Goal: Information Seeking & Learning: Compare options

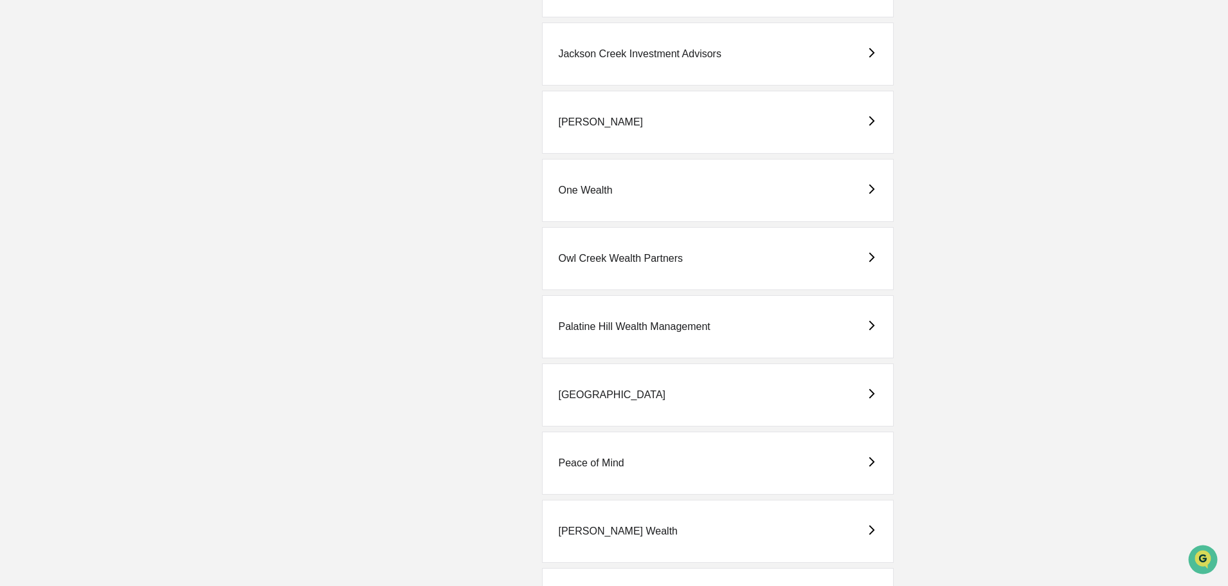
scroll to position [1093, 0]
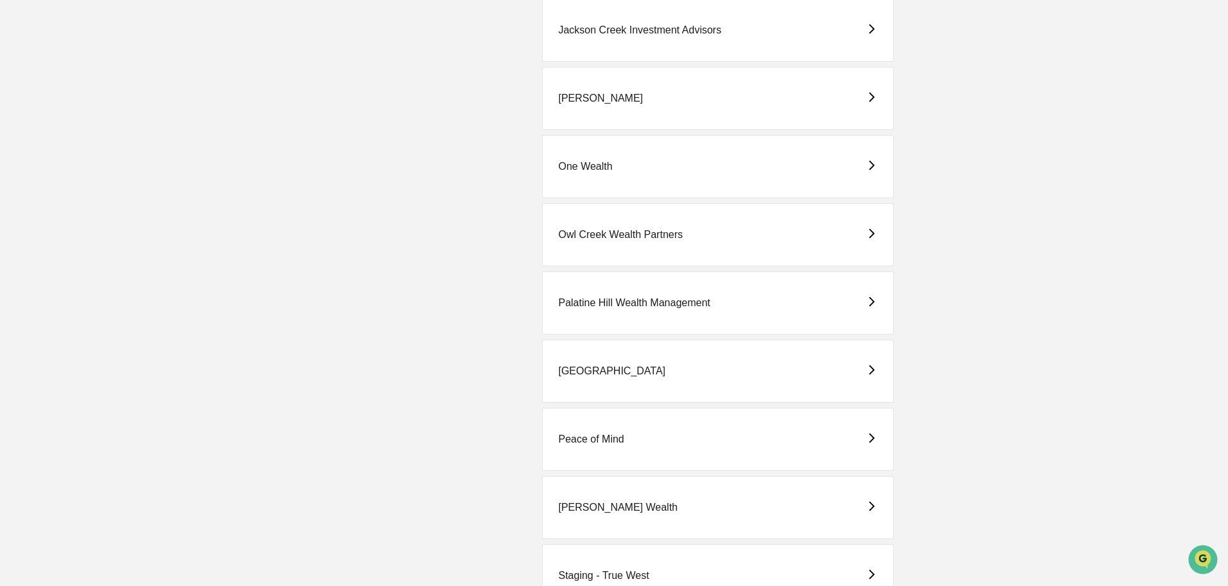
click at [595, 435] on div "Peace of Mind" at bounding box center [591, 439] width 66 height 12
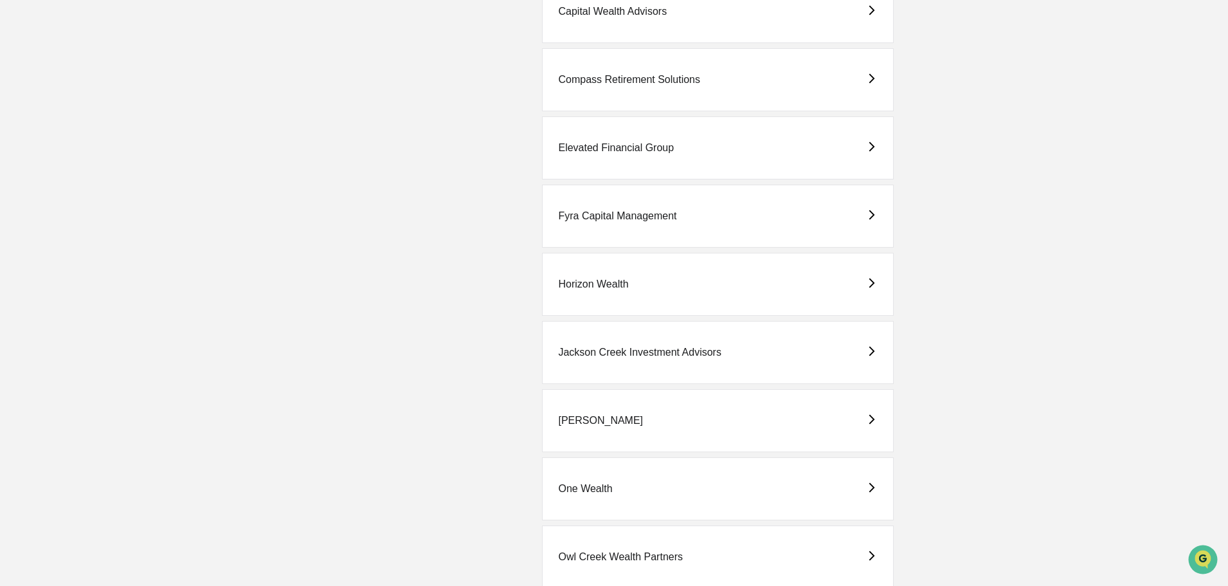
scroll to position [771, 0]
click at [611, 282] on div "Horizon Wealth" at bounding box center [593, 284] width 70 height 12
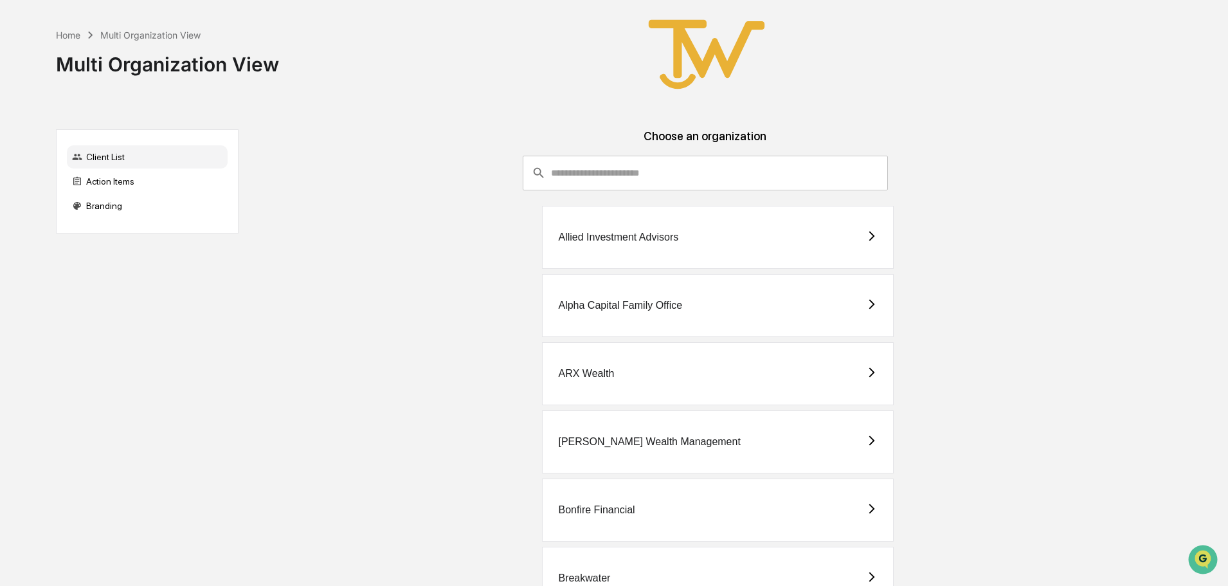
click at [627, 237] on div "Allied Investment Advisors" at bounding box center [618, 237] width 120 height 12
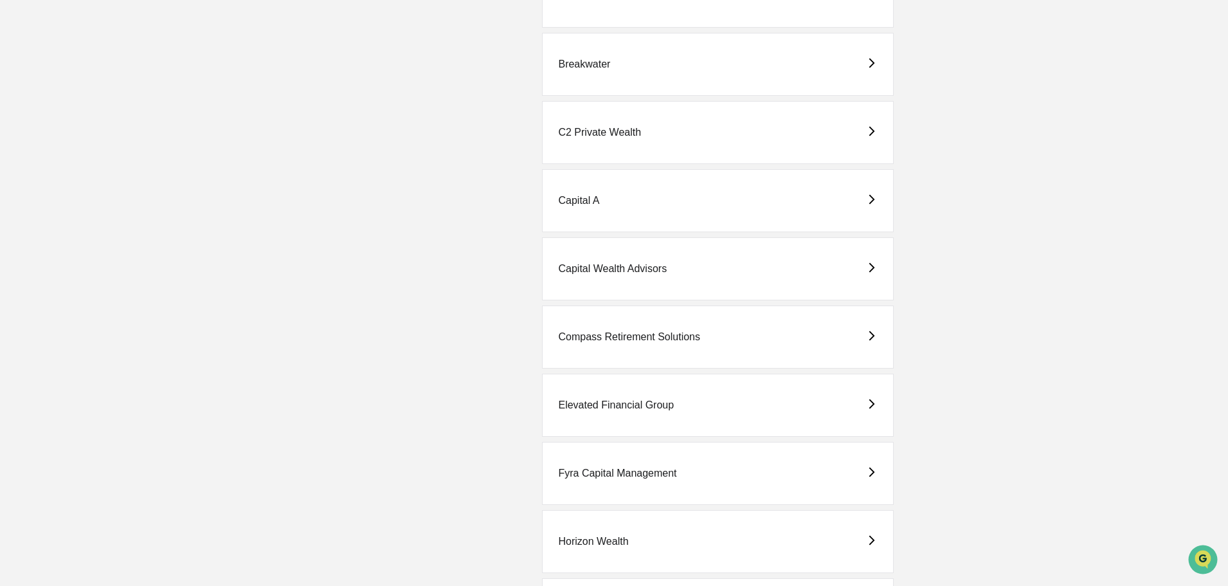
scroll to position [514, 0]
click at [595, 401] on div "Elevated Financial Group" at bounding box center [616, 405] width 116 height 12
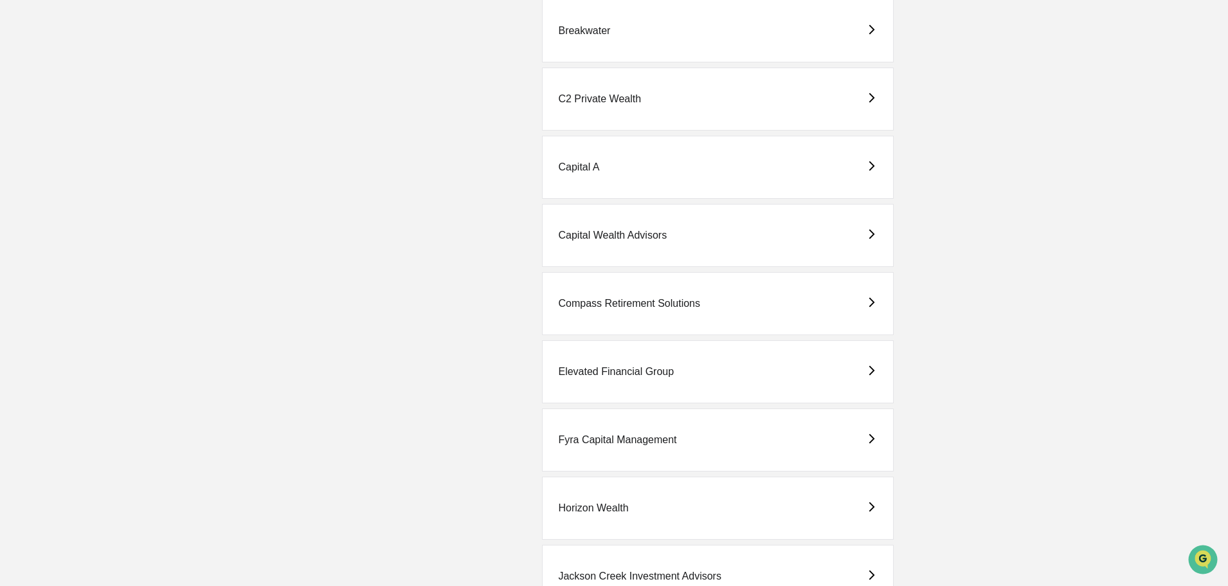
scroll to position [578, 0]
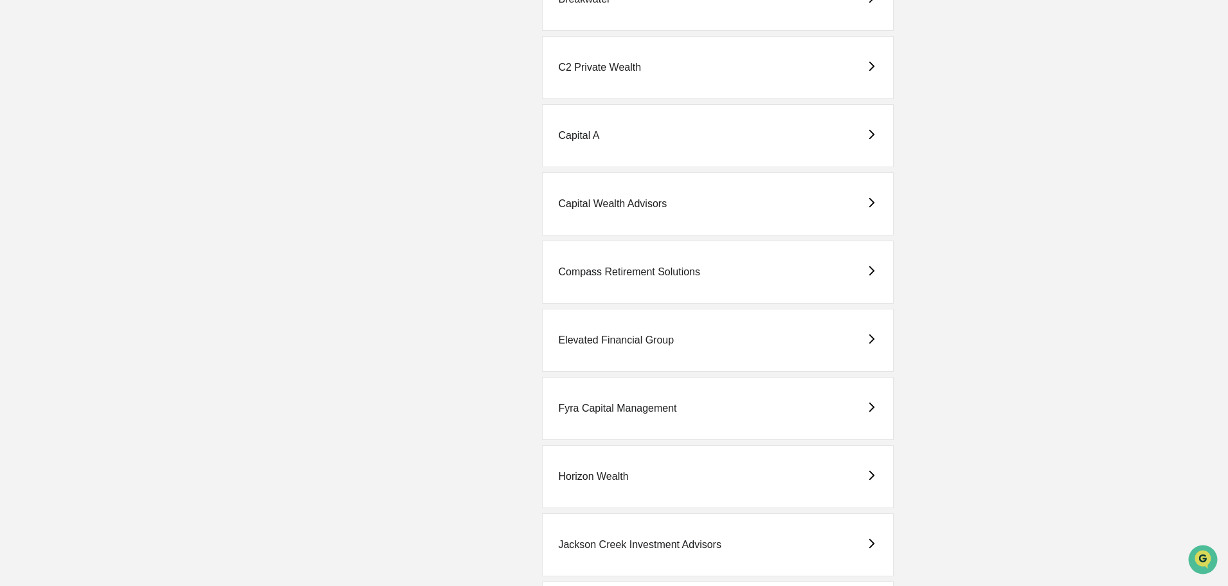
click at [597, 404] on div "Fyra Capital Management" at bounding box center [617, 408] width 118 height 12
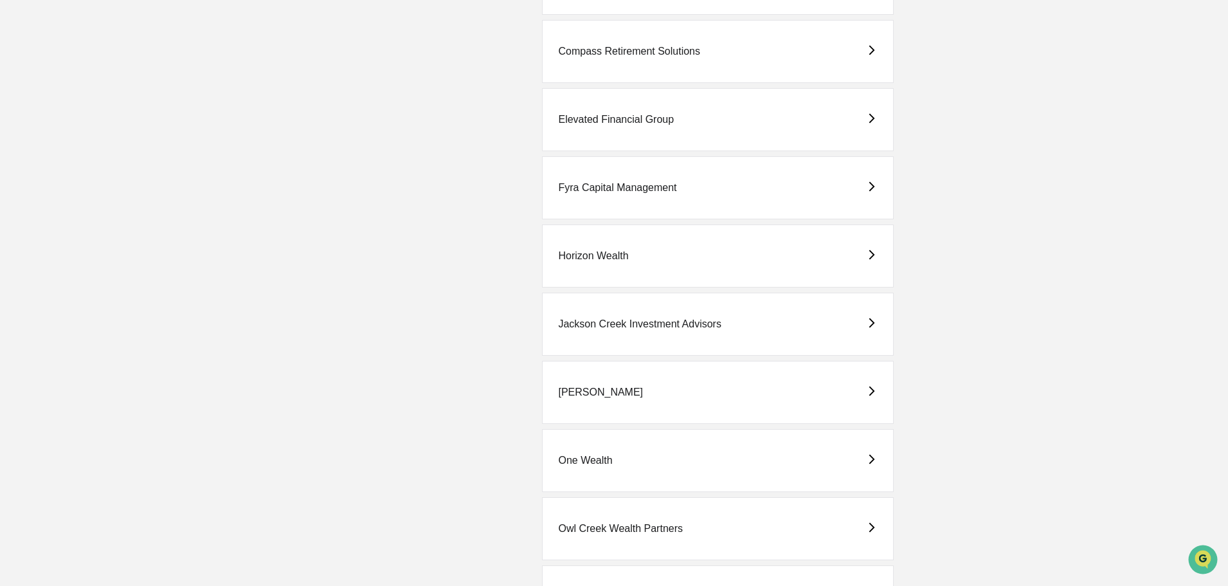
scroll to position [836, 0]
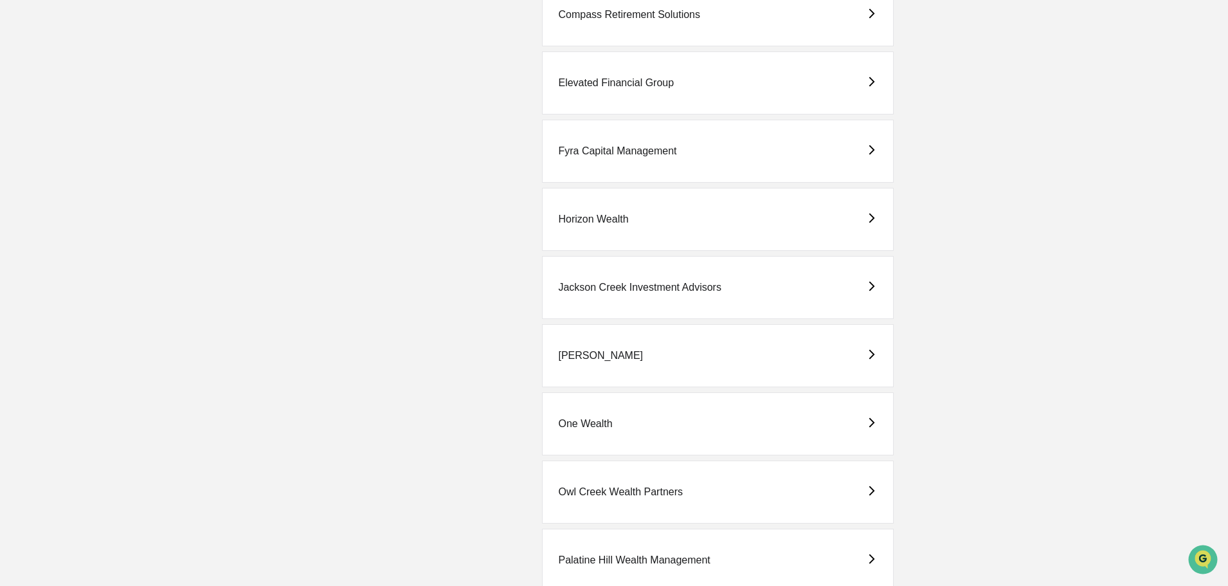
click at [582, 422] on div "One Wealth" at bounding box center [585, 424] width 54 height 12
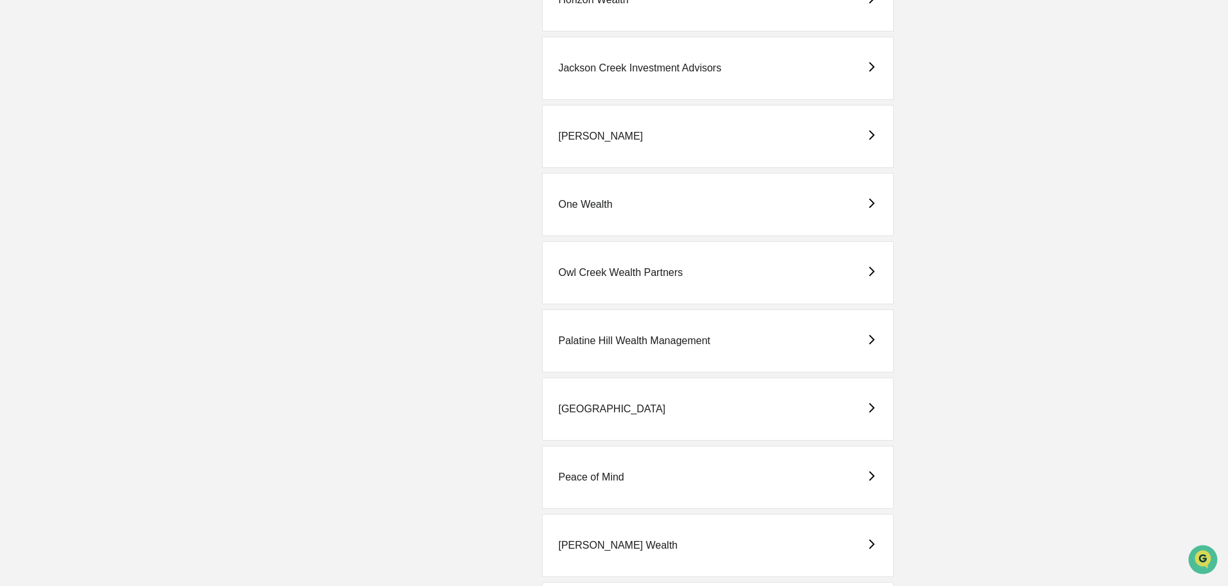
scroll to position [1093, 0]
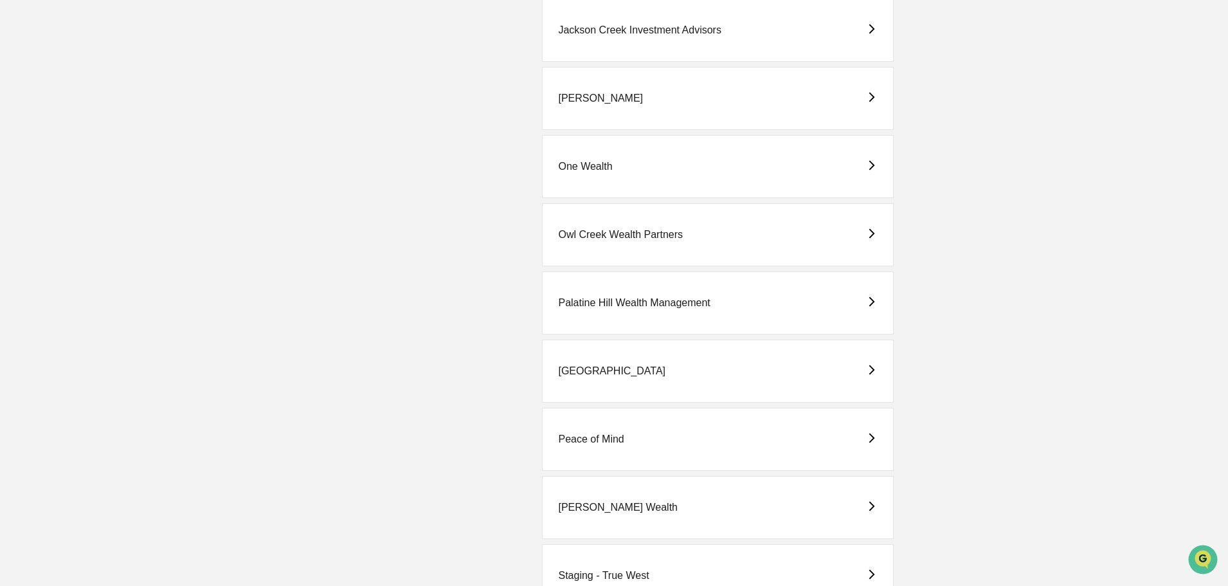
click at [591, 372] on div "[GEOGRAPHIC_DATA]" at bounding box center [611, 371] width 107 height 12
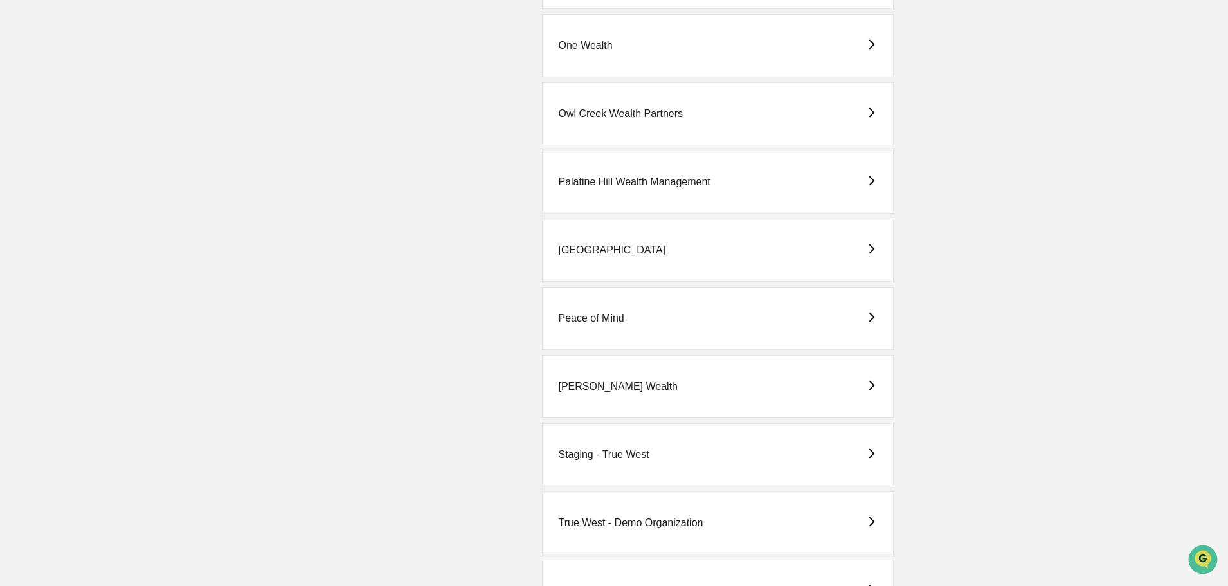
scroll to position [1221, 0]
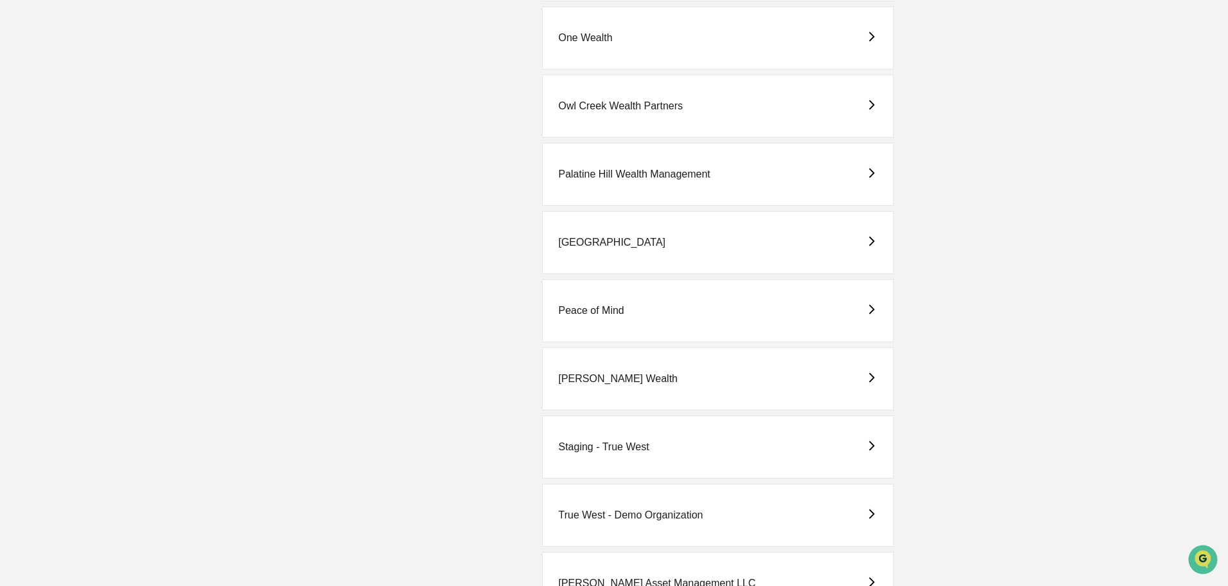
click at [583, 309] on div "Peace of Mind" at bounding box center [591, 311] width 66 height 12
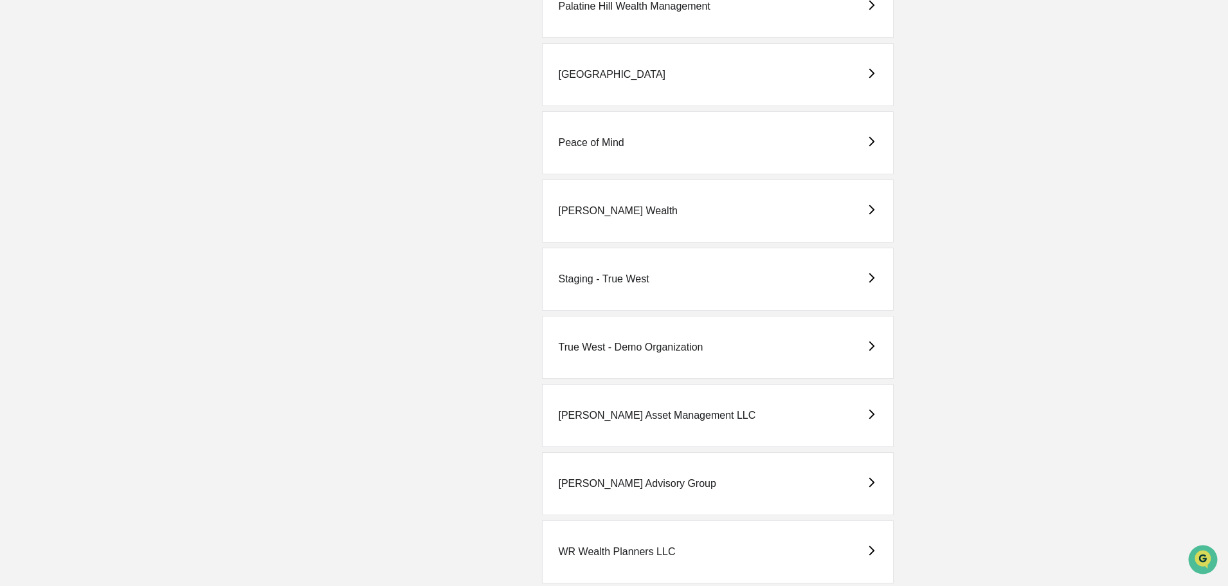
scroll to position [1415, 0]
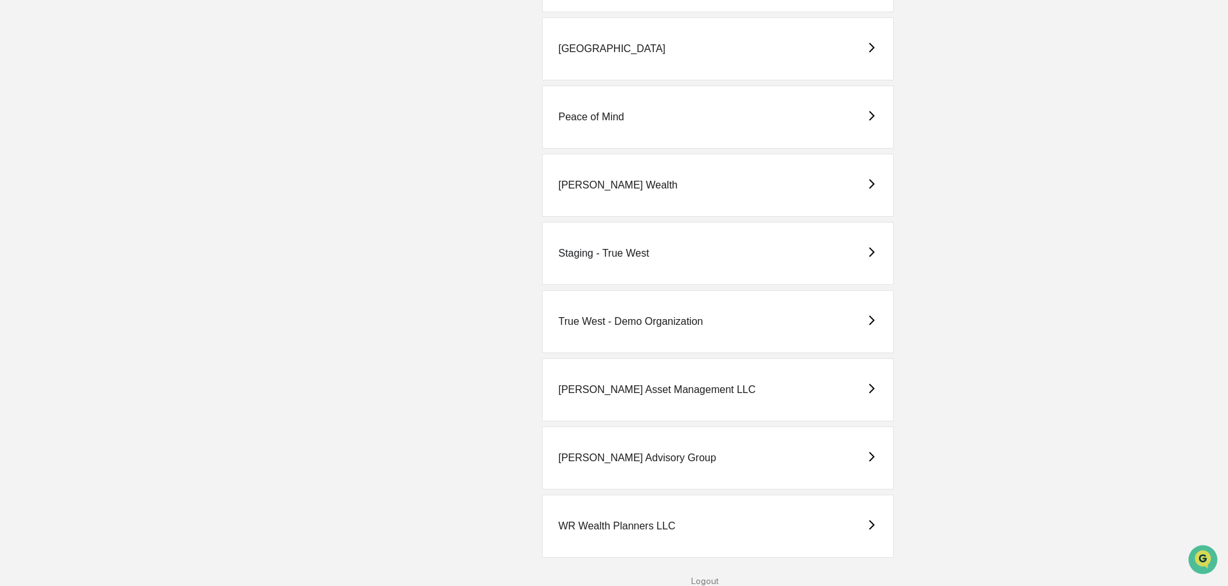
click at [586, 458] on div "[PERSON_NAME] Advisory Group" at bounding box center [636, 458] width 157 height 12
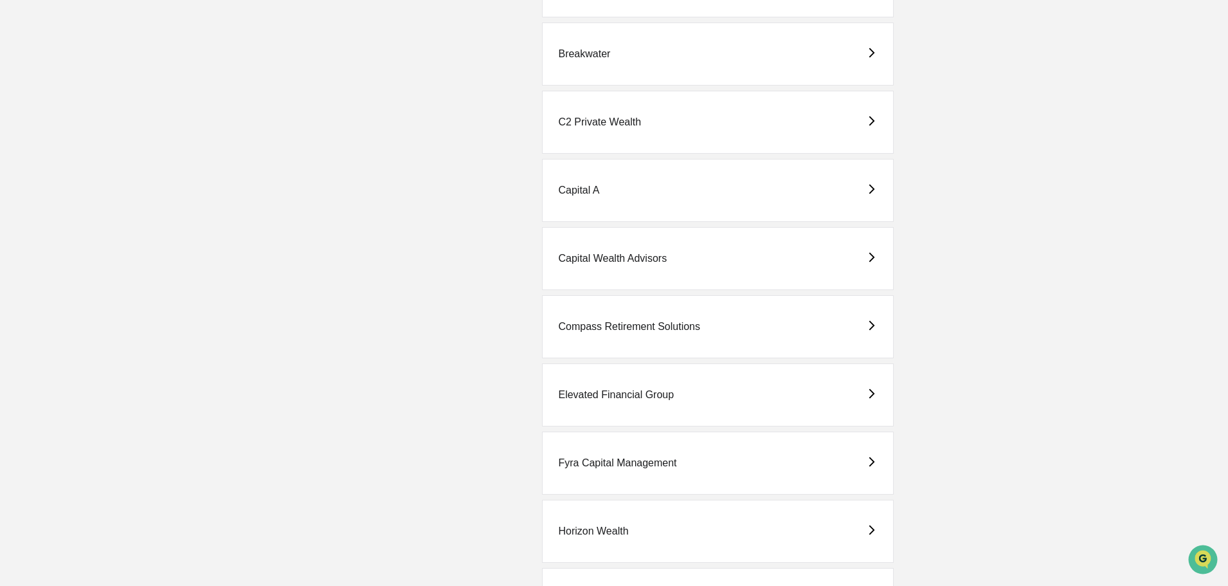
scroll to position [643, 0]
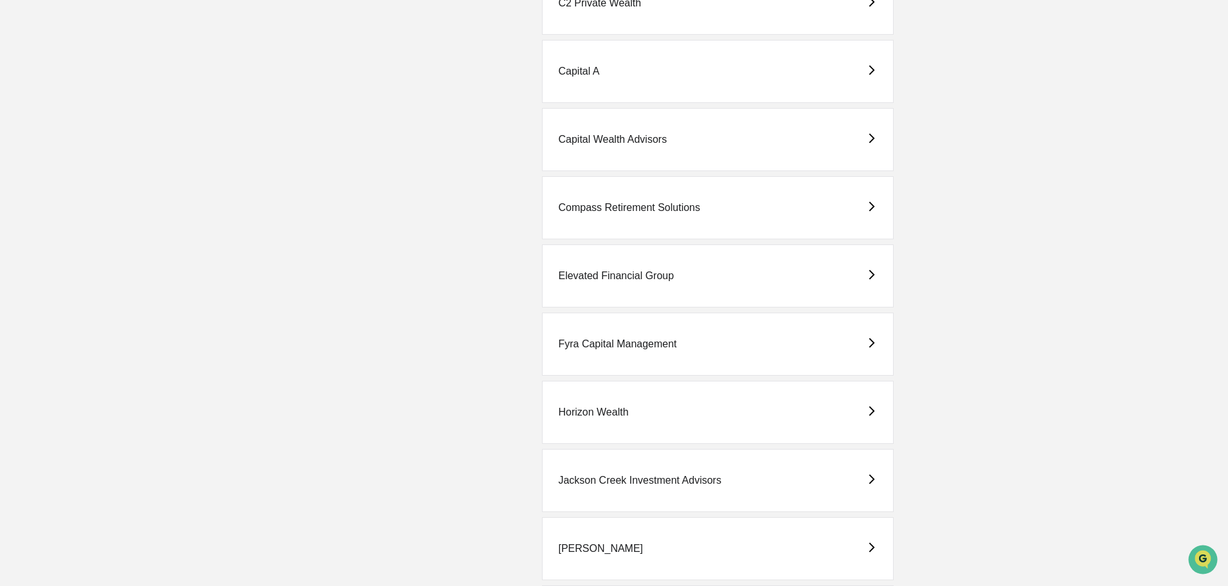
click at [588, 274] on div "Elevated Financial Group" at bounding box center [616, 276] width 116 height 12
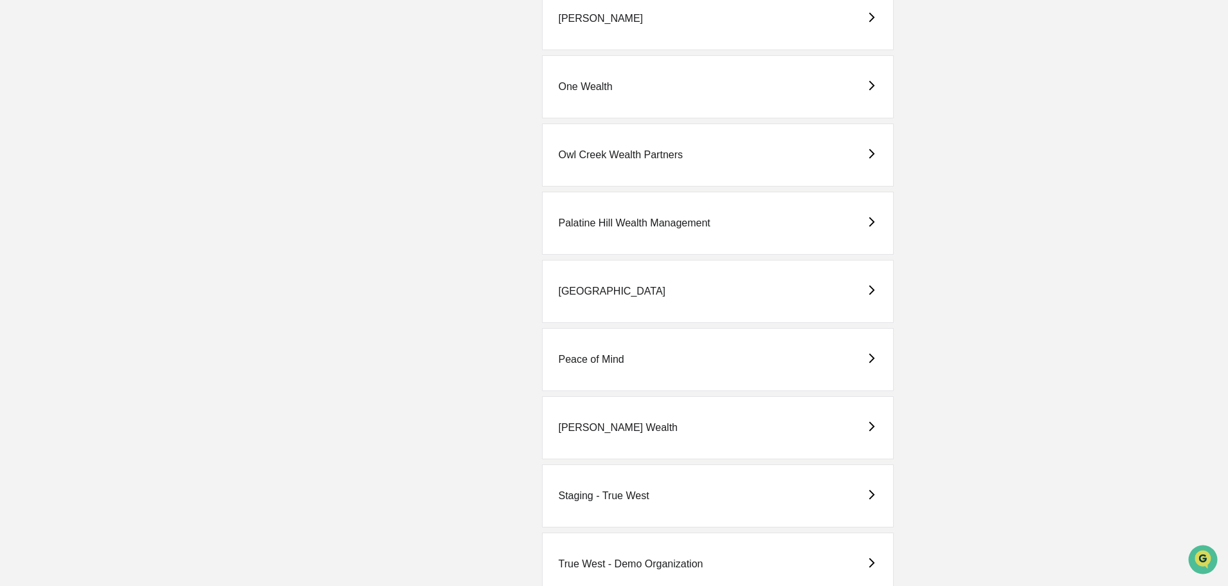
scroll to position [1478, 0]
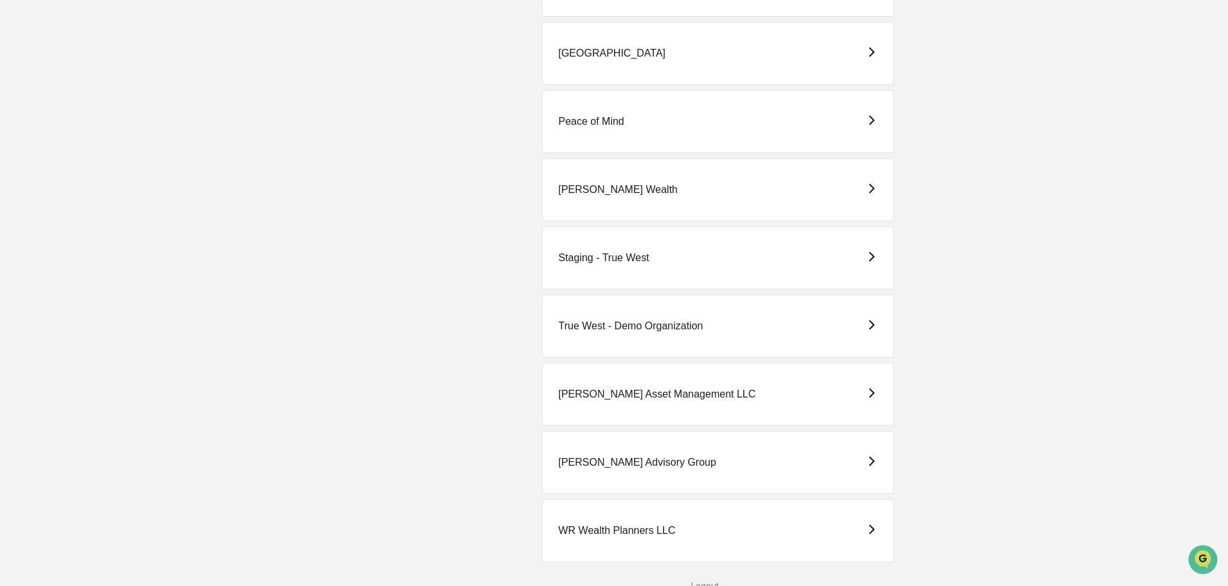
click at [585, 118] on div "Peace of Mind" at bounding box center [591, 122] width 66 height 12
